Goal: Communication & Community: Answer question/provide support

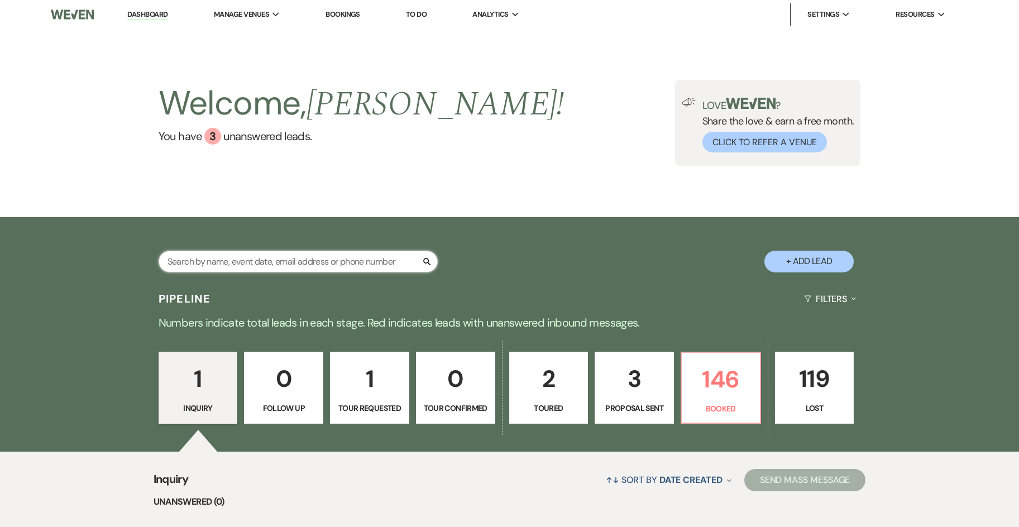
click at [231, 268] on input "text" at bounding box center [297, 262] width 279 height 22
type input "[PERSON_NAME]"
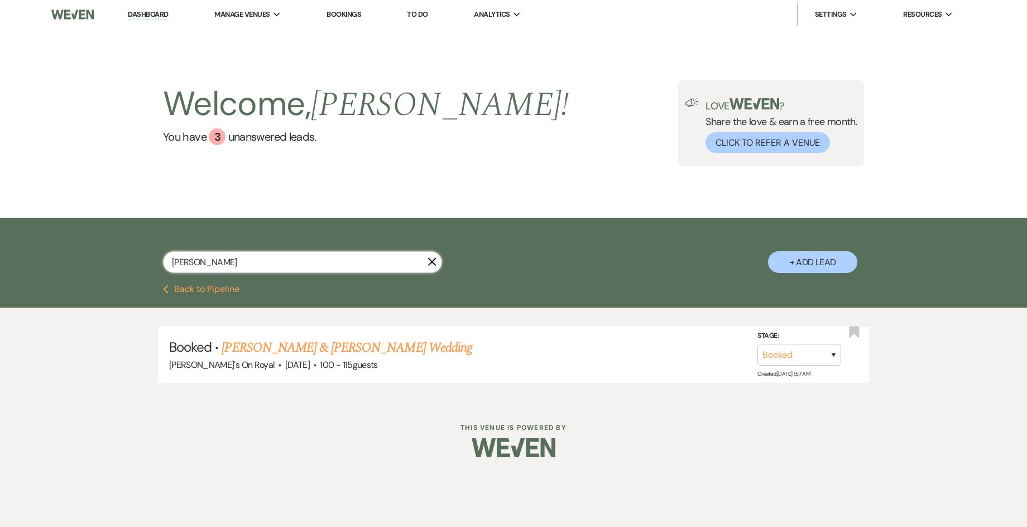
click at [242, 258] on input "[PERSON_NAME]" at bounding box center [302, 262] width 279 height 22
click at [311, 346] on link "[PERSON_NAME] & [PERSON_NAME] Wedding" at bounding box center [347, 348] width 250 height 20
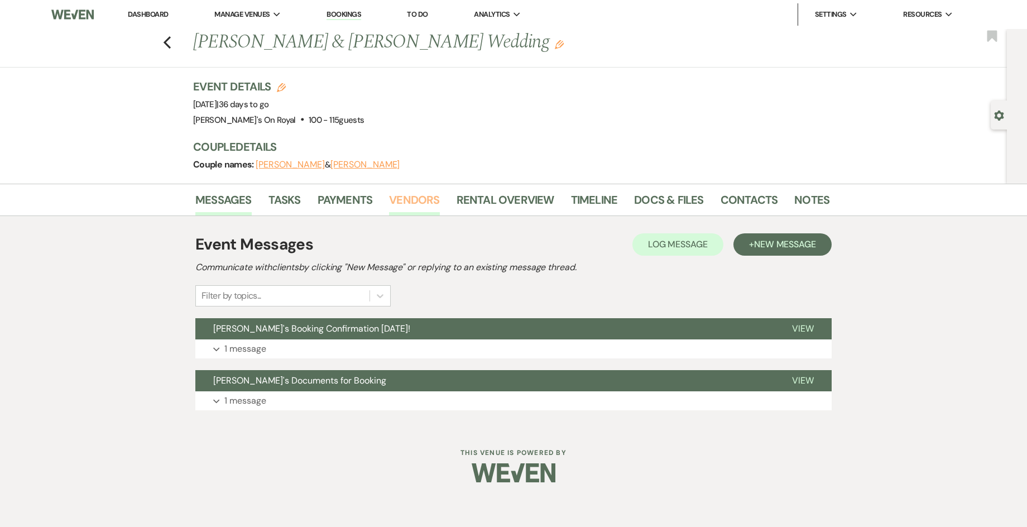
click at [421, 207] on link "Vendors" at bounding box center [414, 203] width 50 height 25
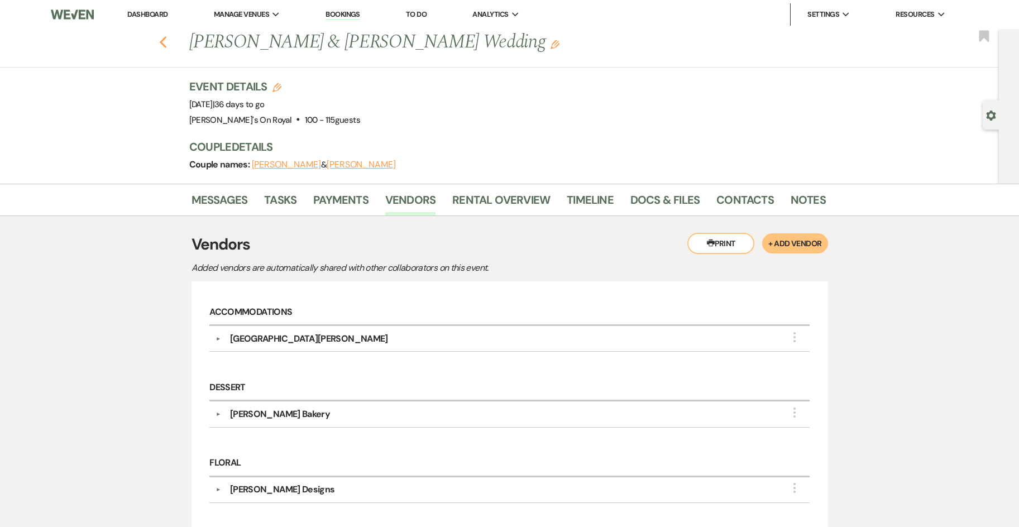
click at [166, 45] on use "button" at bounding box center [162, 42] width 7 height 12
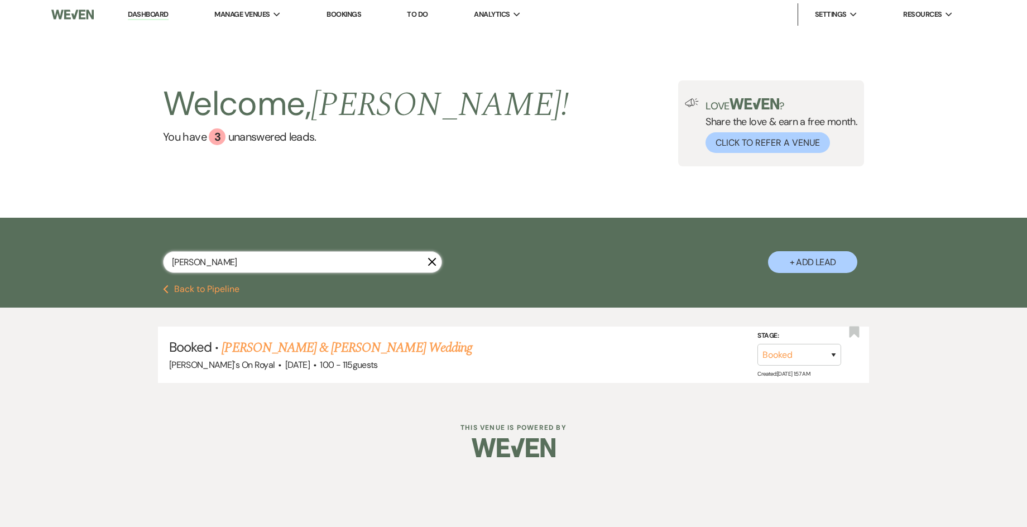
click at [270, 253] on input "[PERSON_NAME]" at bounding box center [302, 262] width 279 height 22
click at [163, 261] on input "[PERSON_NAME]" at bounding box center [302, 262] width 279 height 22
type input "[PERSON_NAME]"
click at [301, 350] on link "[PERSON_NAME] & [PERSON_NAME] Wedding" at bounding box center [347, 348] width 250 height 20
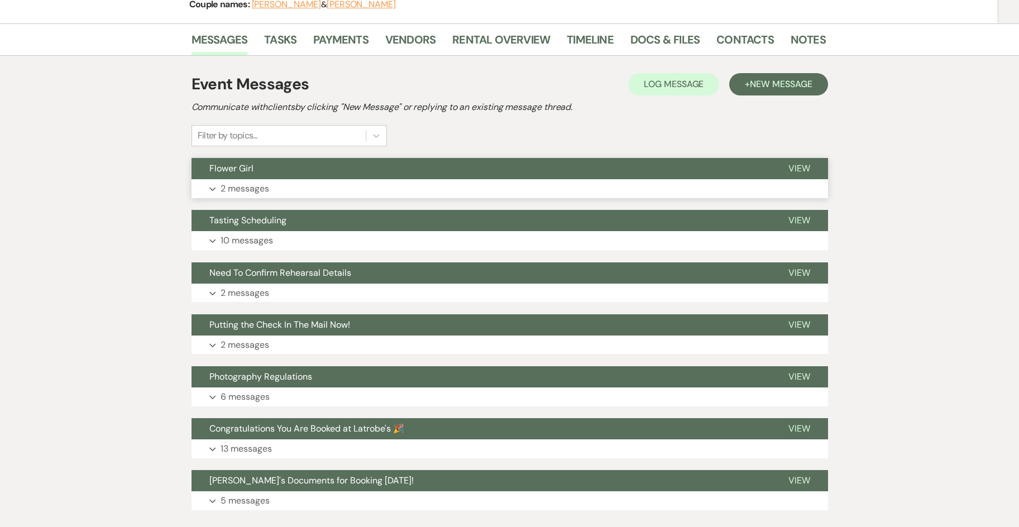
scroll to position [167, 0]
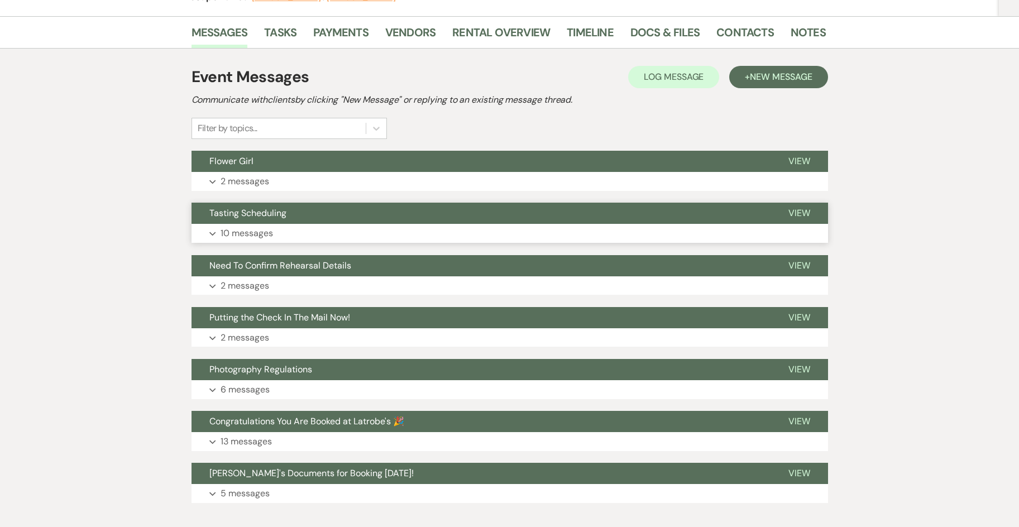
click at [371, 225] on button "Expand 10 messages" at bounding box center [509, 233] width 636 height 19
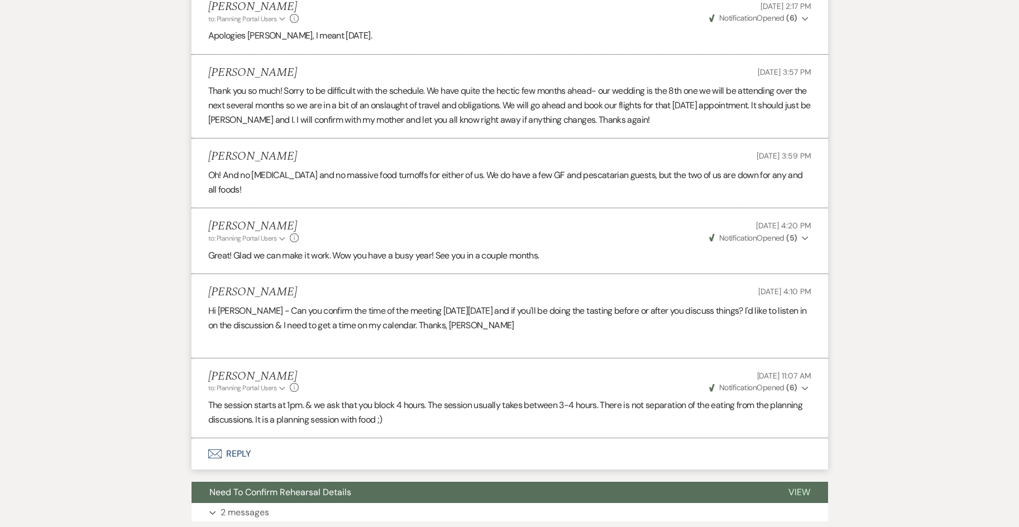
scroll to position [949, 0]
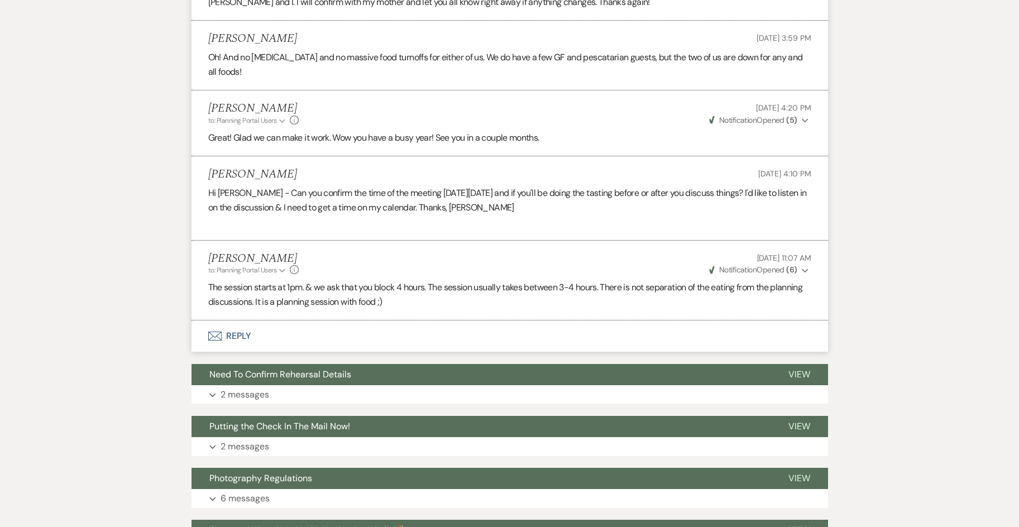
click at [241, 339] on button "Envelope Reply" at bounding box center [509, 335] width 636 height 31
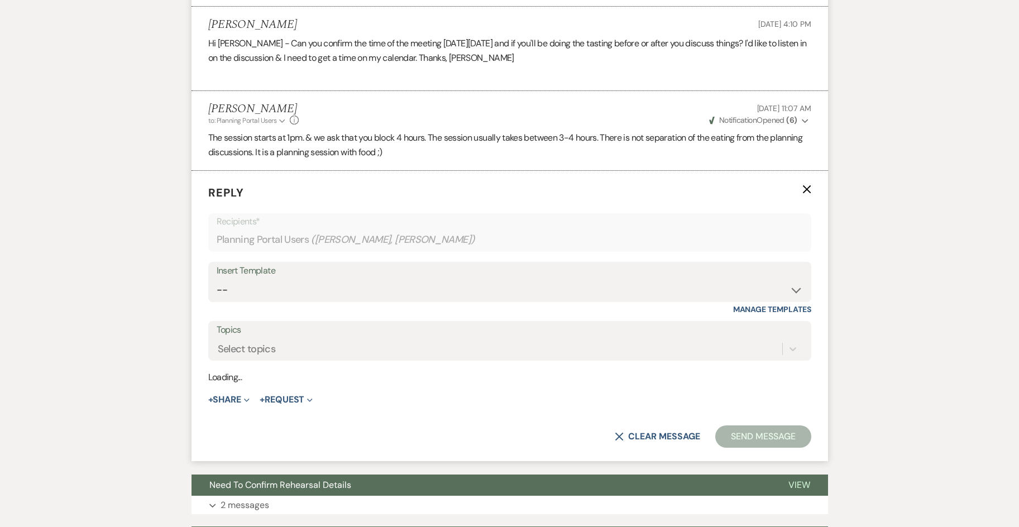
scroll to position [1121, 0]
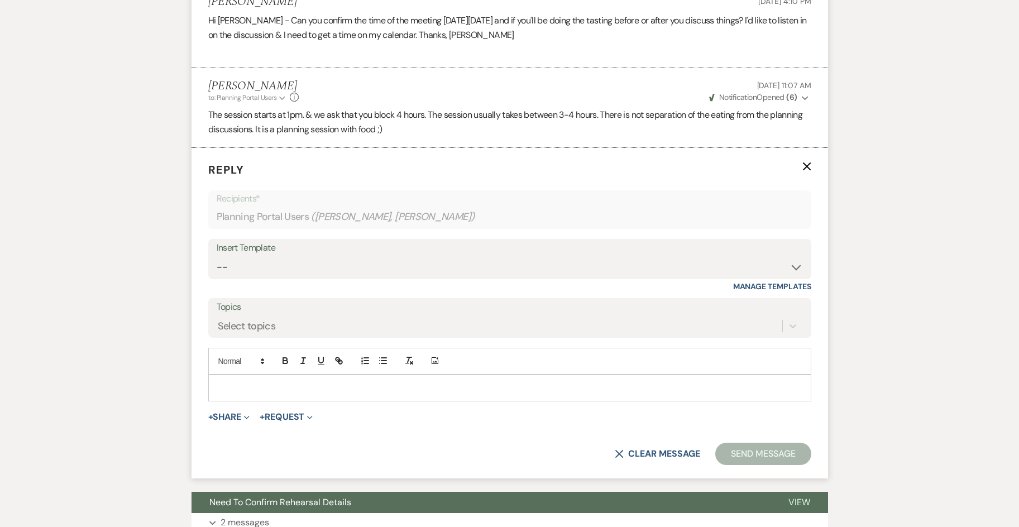
click at [267, 386] on p at bounding box center [509, 388] width 585 height 12
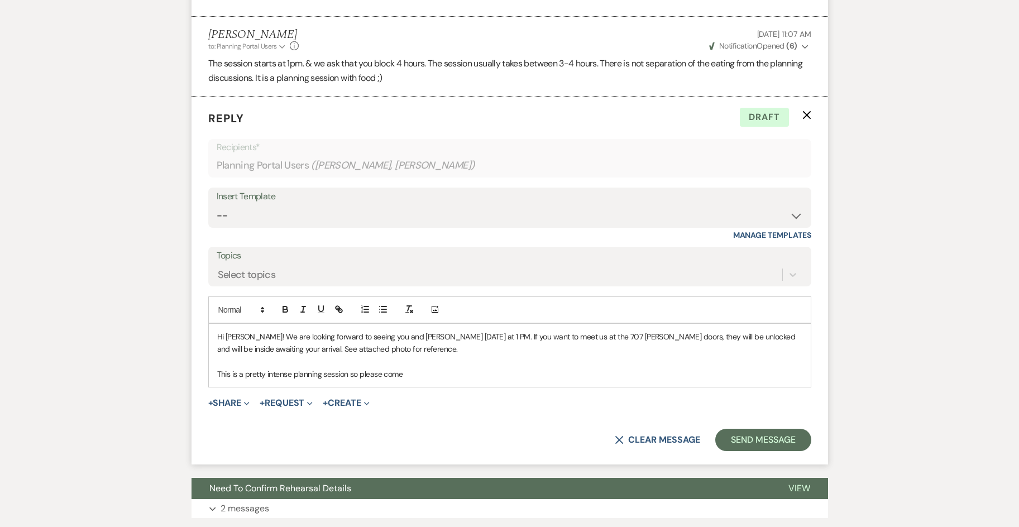
scroll to position [1177, 0]
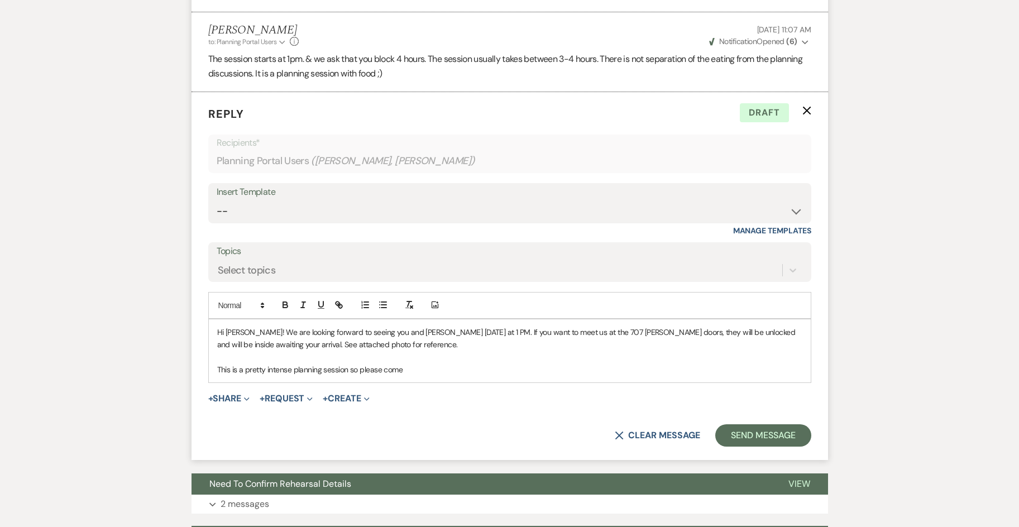
drag, startPoint x: 439, startPoint y: 364, endPoint x: 211, endPoint y: 375, distance: 228.5
click at [211, 375] on div "Hi [PERSON_NAME]! We are looking forward to seeing you and [PERSON_NAME] [DATE]…" at bounding box center [510, 351] width 602 height 64
click at [230, 401] on button "+ Share Expand" at bounding box center [229, 398] width 42 height 9
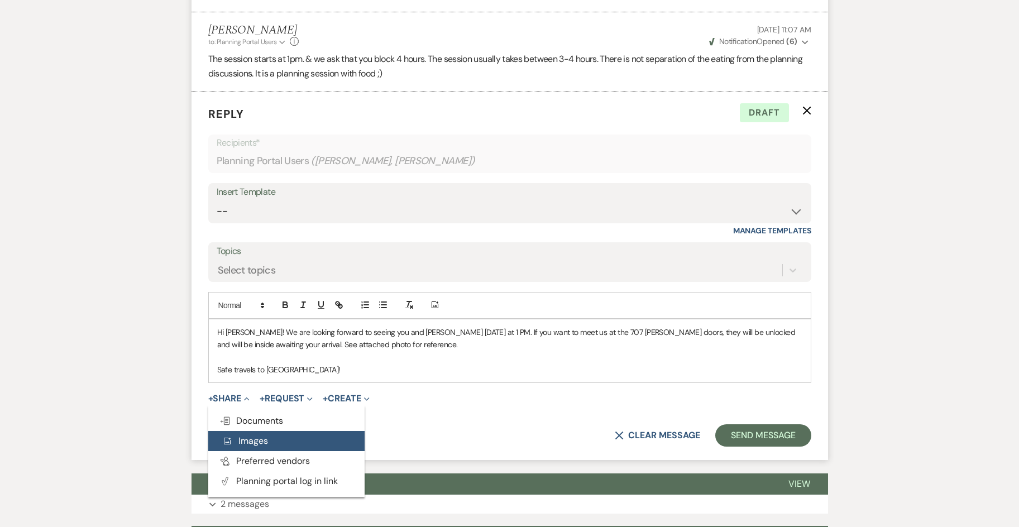
click at [239, 438] on span "Add Photo Images" at bounding box center [245, 441] width 46 height 12
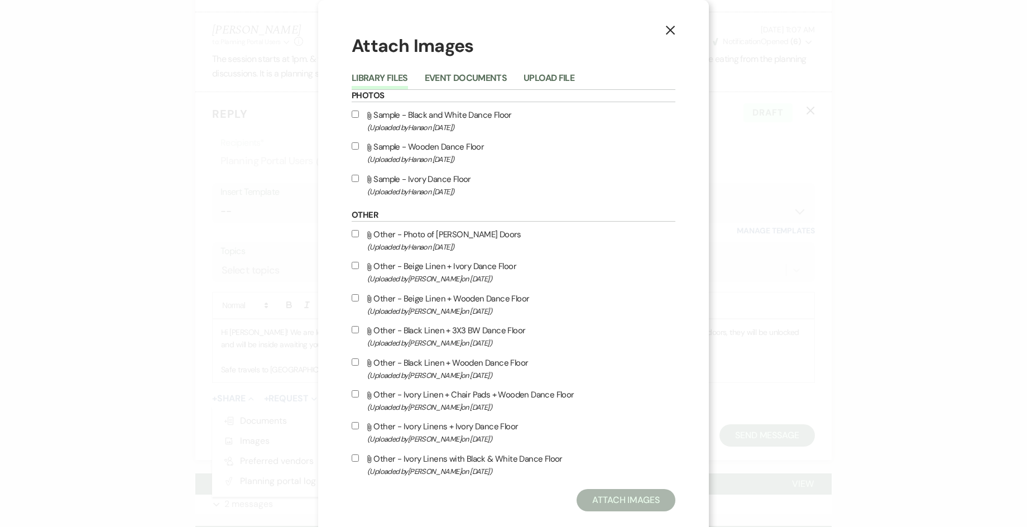
click at [352, 237] on input "Attach File Other - Photo of [PERSON_NAME] Doors (Uploaded by [PERSON_NAME] on …" at bounding box center [355, 233] width 7 height 7
checkbox input "true"
click at [612, 500] on button "Attach Images" at bounding box center [626, 500] width 99 height 22
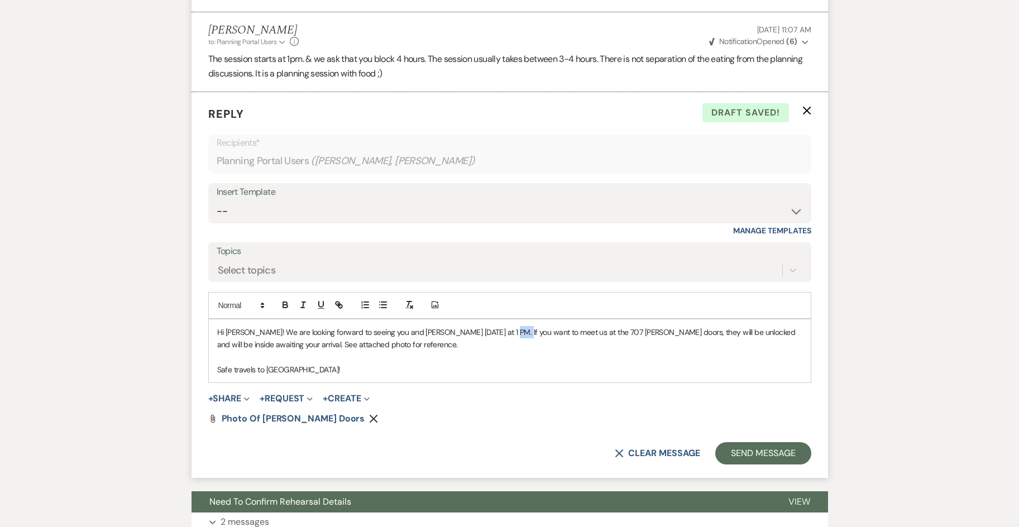
drag, startPoint x: 516, startPoint y: 333, endPoint x: 501, endPoint y: 333, distance: 14.5
click at [501, 333] on p "Hi [PERSON_NAME]! We are looking forward to seeing you and [PERSON_NAME] [DATE]…" at bounding box center [509, 338] width 585 height 25
click at [519, 331] on p "Hi [PERSON_NAME]! We are looking forward to seeing you and [PERSON_NAME] [DATE]…" at bounding box center [509, 338] width 585 height 25
drag, startPoint x: 580, startPoint y: 332, endPoint x: 546, endPoint y: 332, distance: 34.0
click at [546, 332] on p "Hi [PERSON_NAME]! We are looking forward to seeing you and [PERSON_NAME] [DATE]…" at bounding box center [509, 338] width 585 height 25
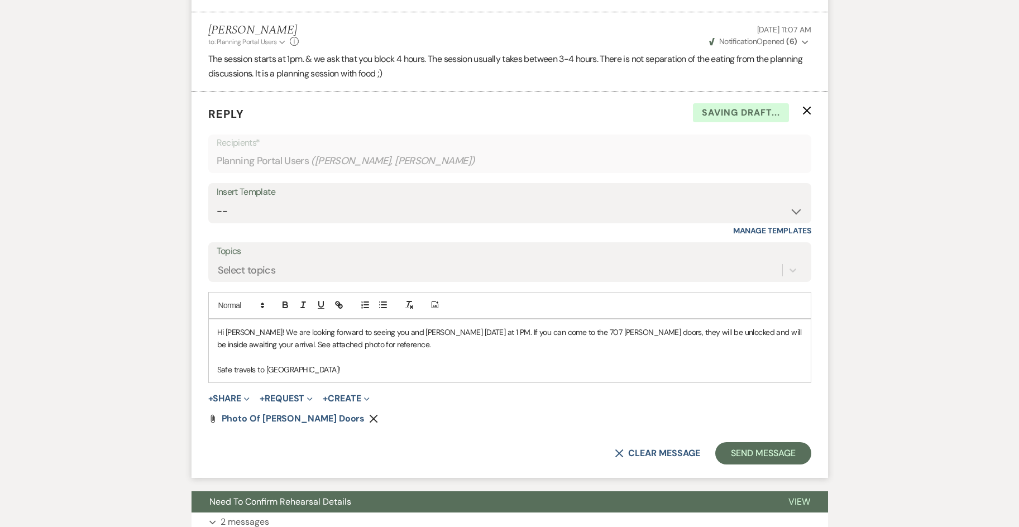
click at [616, 348] on p "Hi [PERSON_NAME]! We are looking forward to seeing you and [PERSON_NAME] [DATE]…" at bounding box center [509, 338] width 585 height 25
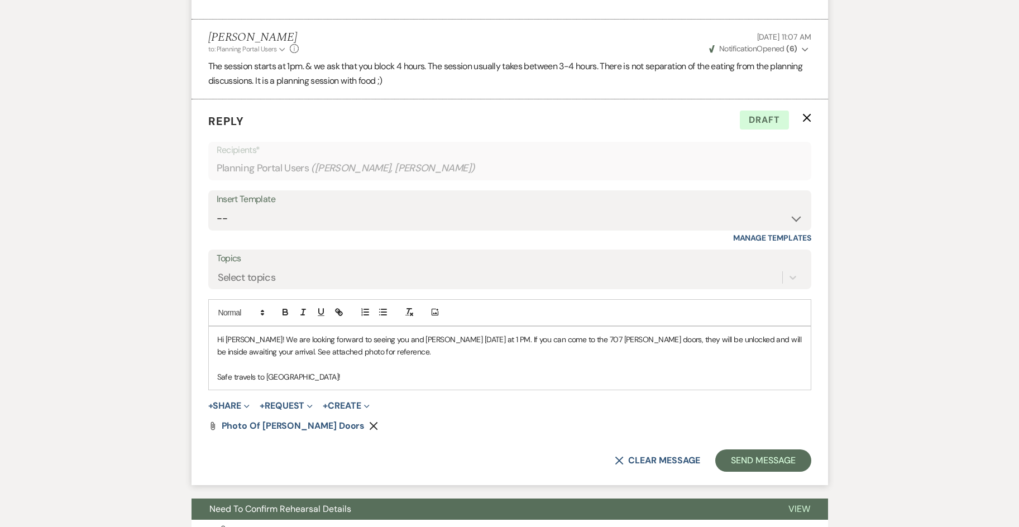
scroll to position [1228, 0]
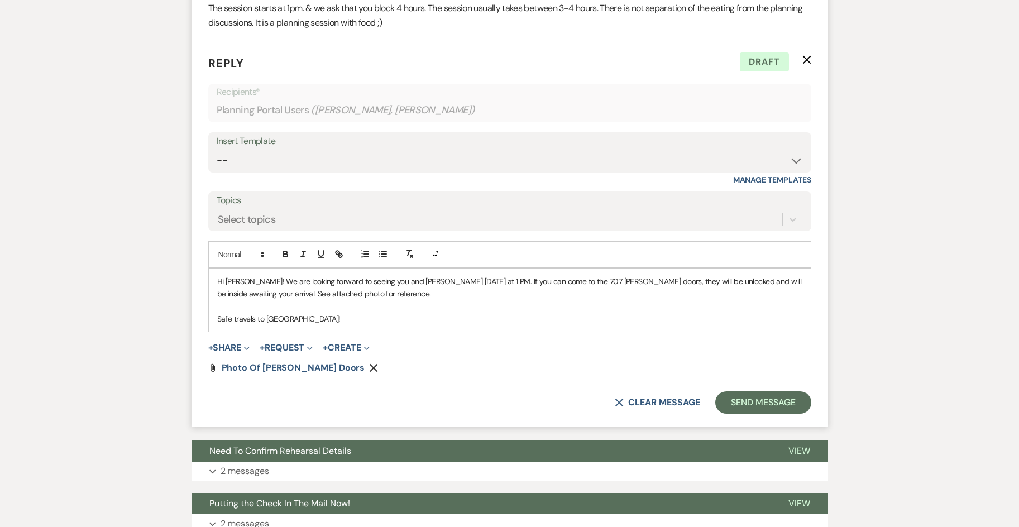
click at [335, 324] on p "Safe travels to [GEOGRAPHIC_DATA]!" at bounding box center [509, 319] width 585 height 12
click at [344, 321] on p "Safe travels to [GEOGRAPHIC_DATA]! Please dont hesitate to call or email if you…" at bounding box center [509, 319] width 585 height 12
click at [349, 321] on p "Safe travels to [GEOGRAPHIC_DATA]! Please dont hesitate to call or email if you…" at bounding box center [509, 319] width 585 height 12
click at [347, 320] on p "Safe travels to [GEOGRAPHIC_DATA]! Please dont hesitate to call or email if you…" at bounding box center [509, 319] width 585 height 12
click at [589, 328] on div "Hi [PERSON_NAME]! We are looking forward to seeing you and [PERSON_NAME] [DATE]…" at bounding box center [510, 300] width 602 height 64
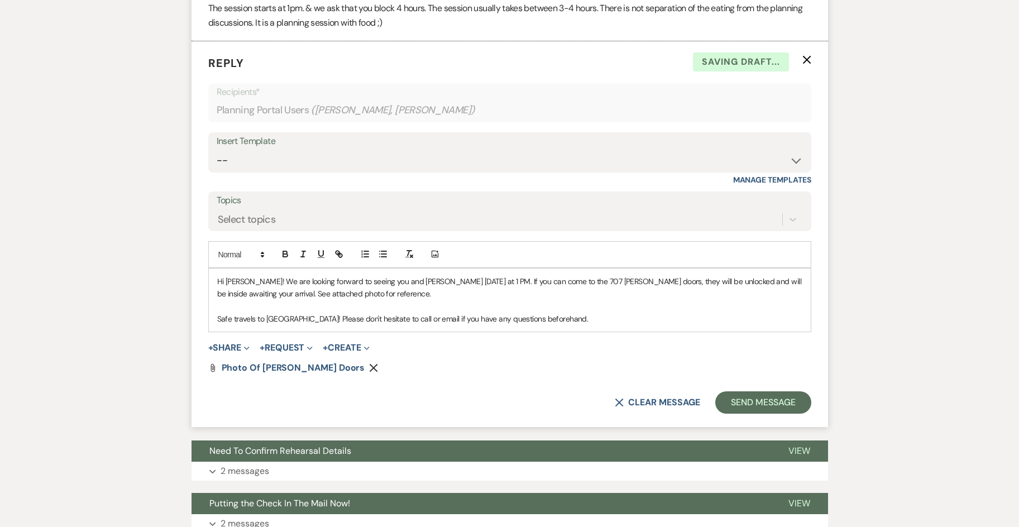
click at [310, 316] on p "Safe travels to [GEOGRAPHIC_DATA]! Please don't hesitate to call or email if yo…" at bounding box center [509, 319] width 585 height 12
click at [350, 315] on p "Safe travels to [GEOGRAPHIC_DATA]! As alwasys, Please don't hesitate to call or…" at bounding box center [509, 319] width 585 height 12
click at [353, 316] on p "Safe travels to [GEOGRAPHIC_DATA]! As alwasys, Please don't hesitate to call or…" at bounding box center [509, 319] width 585 height 12
click at [332, 319] on p "Safe travels to [GEOGRAPHIC_DATA]! As alwasys, please don't hesitate to call or…" at bounding box center [509, 319] width 585 height 12
click at [339, 320] on p "Safe travels to [GEOGRAPHIC_DATA]! As alwasys, please don't hesitate to call or…" at bounding box center [509, 319] width 585 height 12
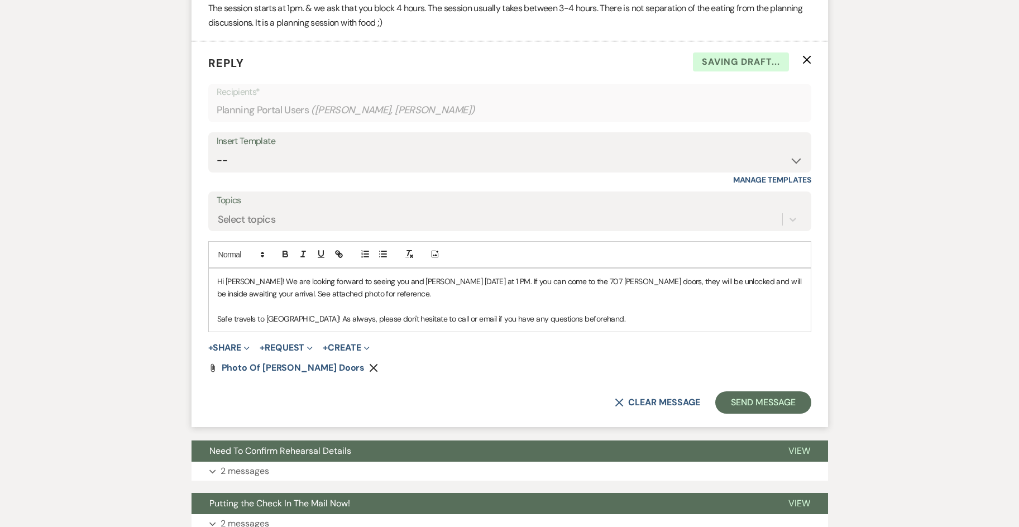
click at [540, 316] on p "Safe travels to [GEOGRAPHIC_DATA]! As always, please don't hesitate to call or …" at bounding box center [509, 319] width 585 height 12
click at [620, 322] on p "Safe travels to [GEOGRAPHIC_DATA]! As always, please don't hesitate to call or …" at bounding box center [509, 319] width 585 height 12
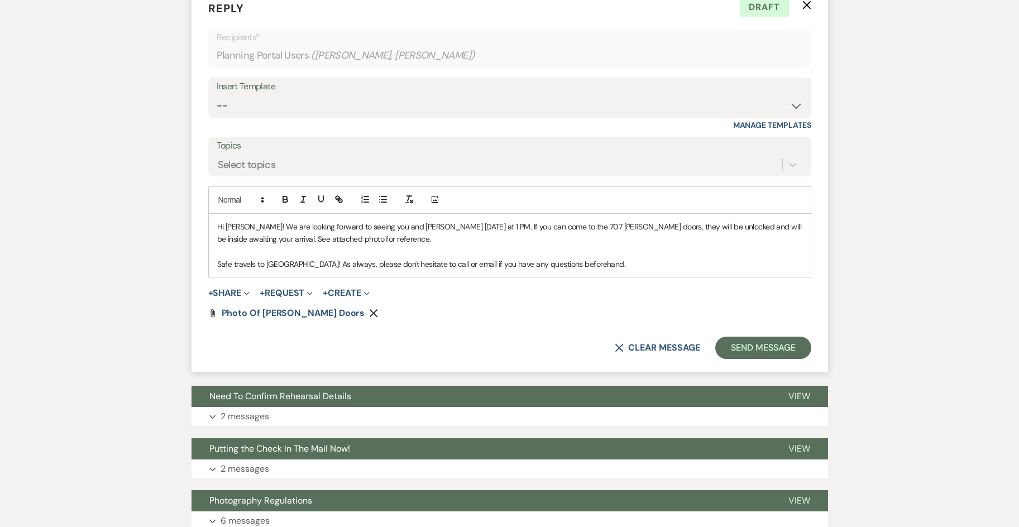
scroll to position [1284, 0]
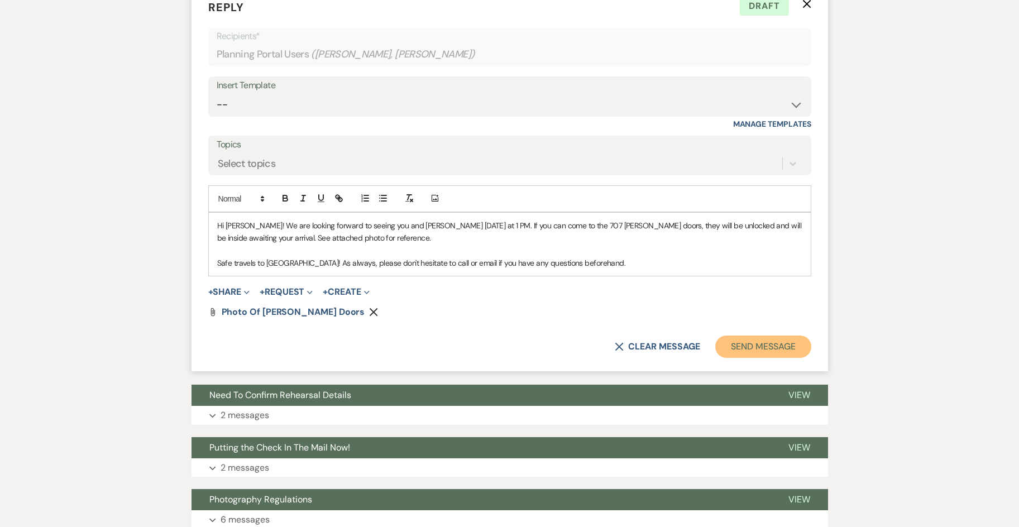
click at [779, 349] on button "Send Message" at bounding box center [762, 346] width 95 height 22
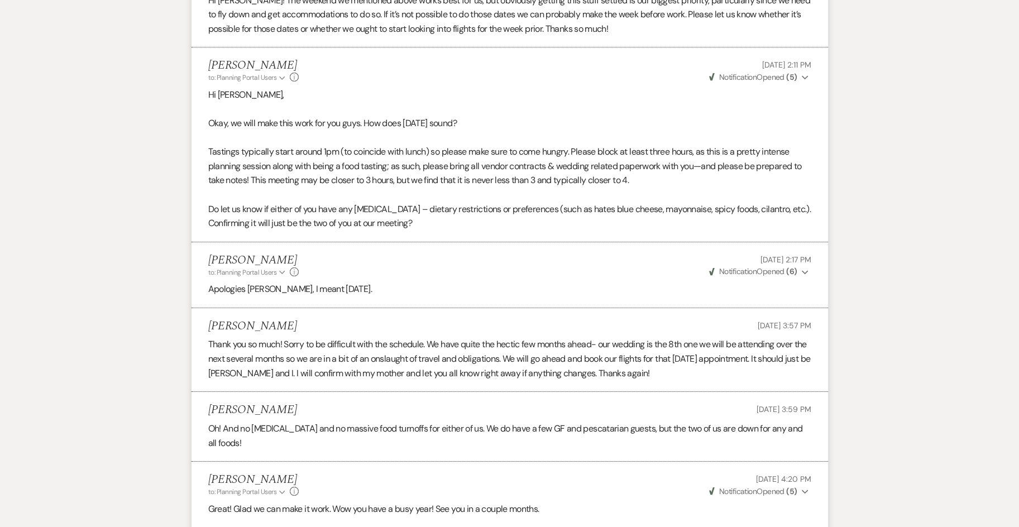
scroll to position [435, 0]
